Goal: Find specific page/section: Find specific page/section

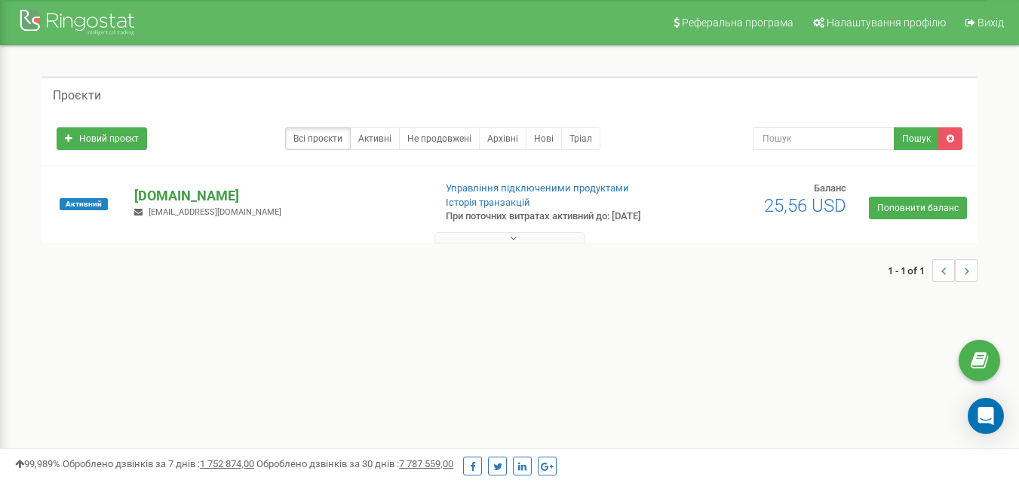
click at [194, 202] on p "[DOMAIN_NAME]" at bounding box center [277, 196] width 287 height 20
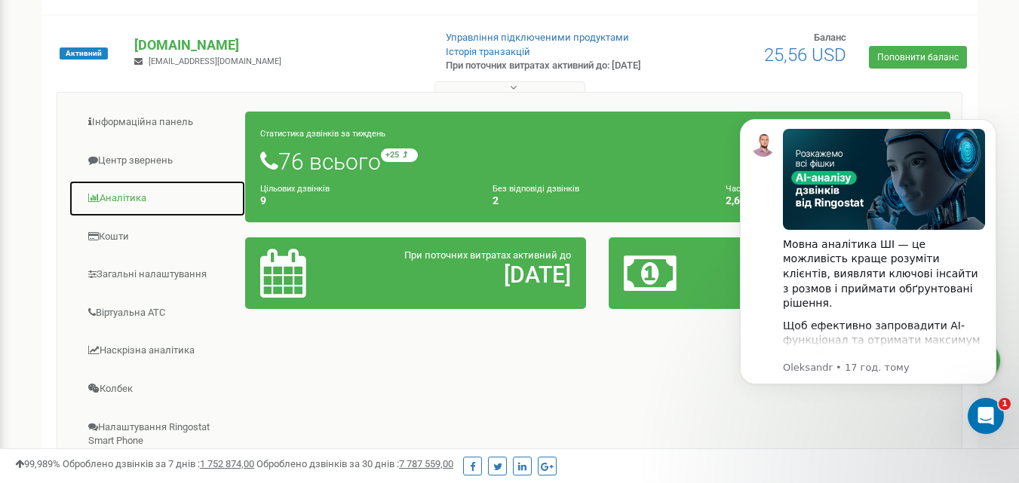
click at [122, 214] on link "Аналiтика" at bounding box center [157, 198] width 177 height 37
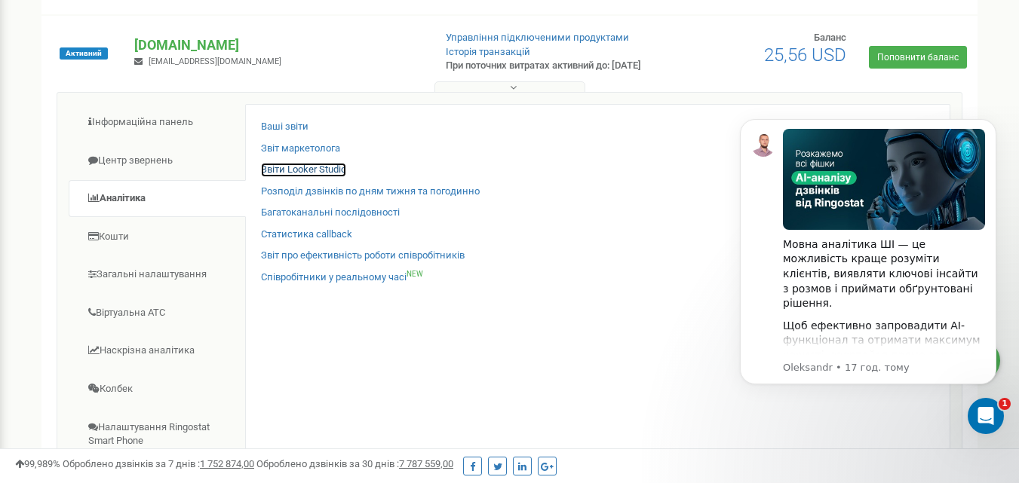
click at [327, 177] on link "Звіти Looker Studio" at bounding box center [303, 170] width 85 height 14
